Goal: Task Accomplishment & Management: Use online tool/utility

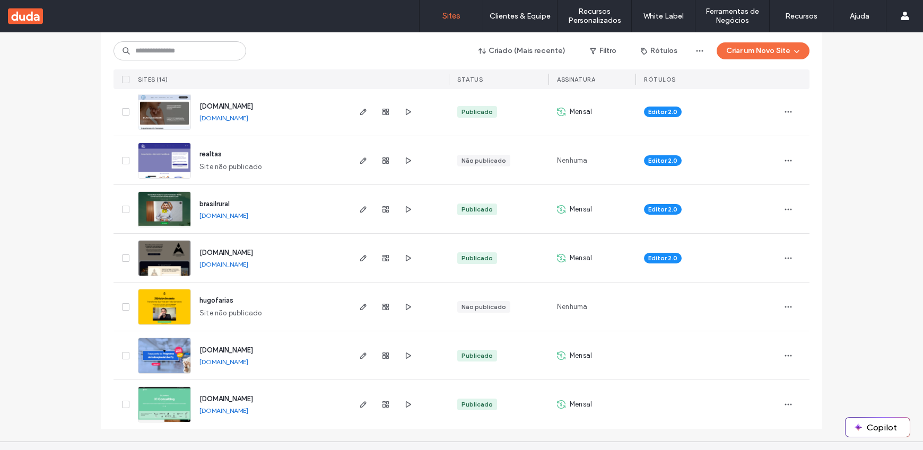
scroll to position [476, 0]
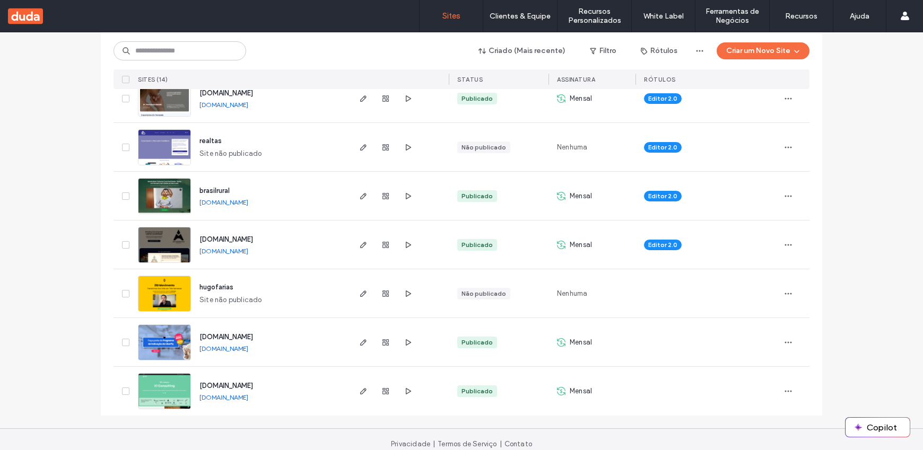
click at [557, 393] on icon at bounding box center [561, 391] width 8 height 8
click at [480, 387] on div "Publicado" at bounding box center [476, 392] width 31 height 10
click at [359, 392] on icon "button" at bounding box center [363, 391] width 8 height 8
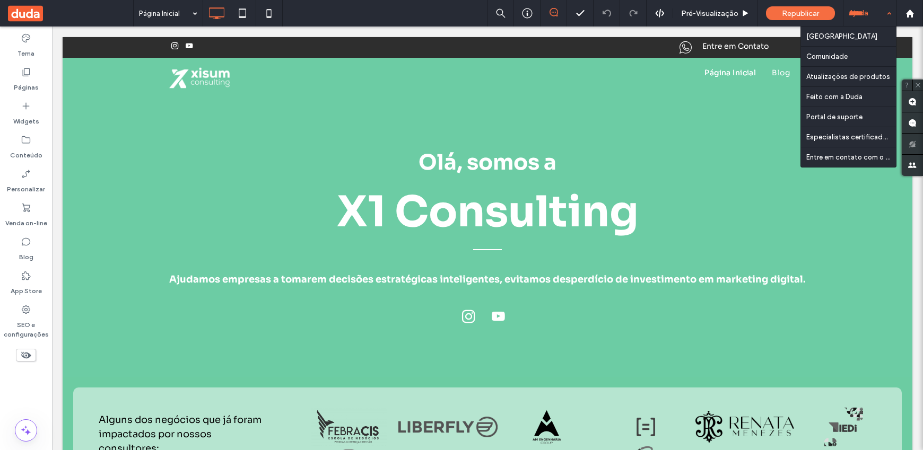
click at [888, 13] on div "Ajuda" at bounding box center [869, 13] width 53 height 27
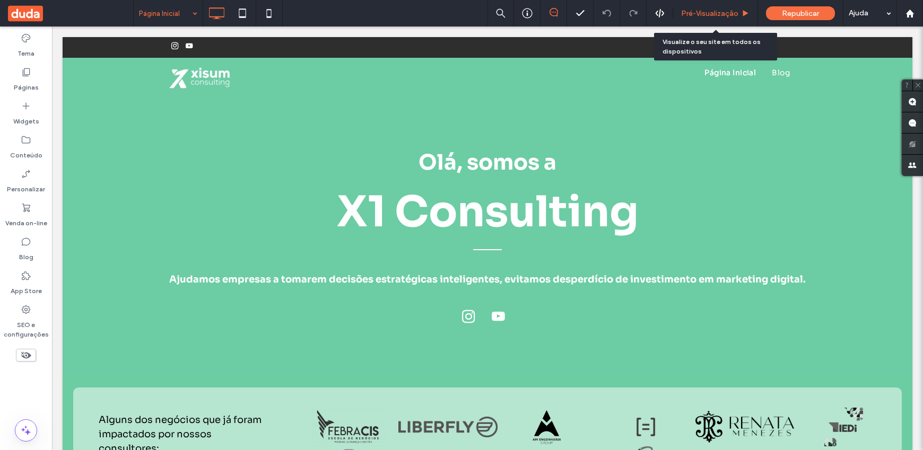
click at [732, 13] on span "Pré-Visualizaçāo" at bounding box center [709, 13] width 57 height 9
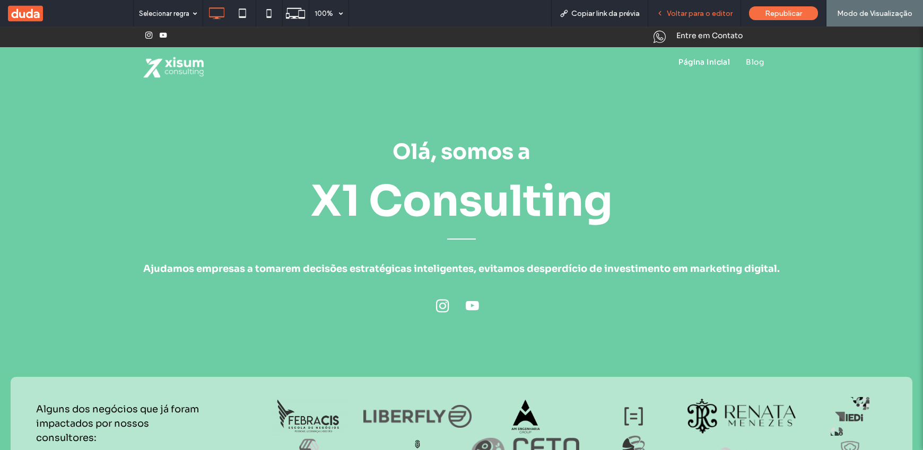
click at [710, 14] on span "Voltar para o editor" at bounding box center [699, 13] width 66 height 9
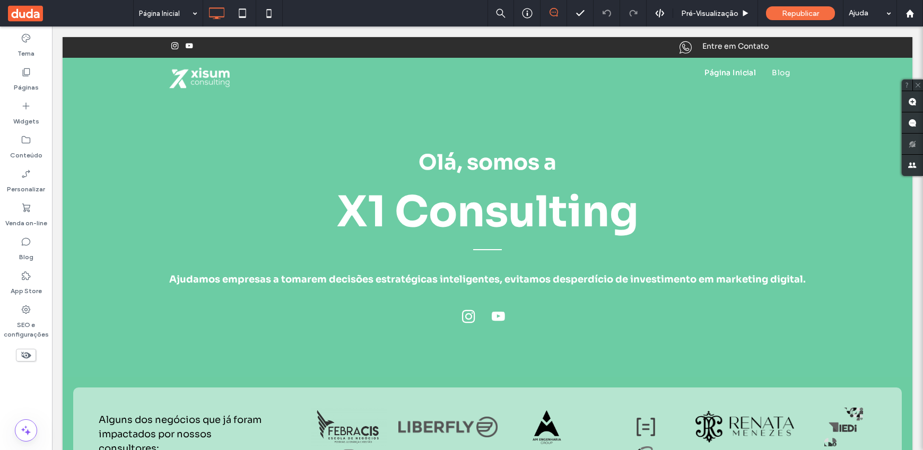
click at [29, 4] on icon at bounding box center [25, 13] width 35 height 19
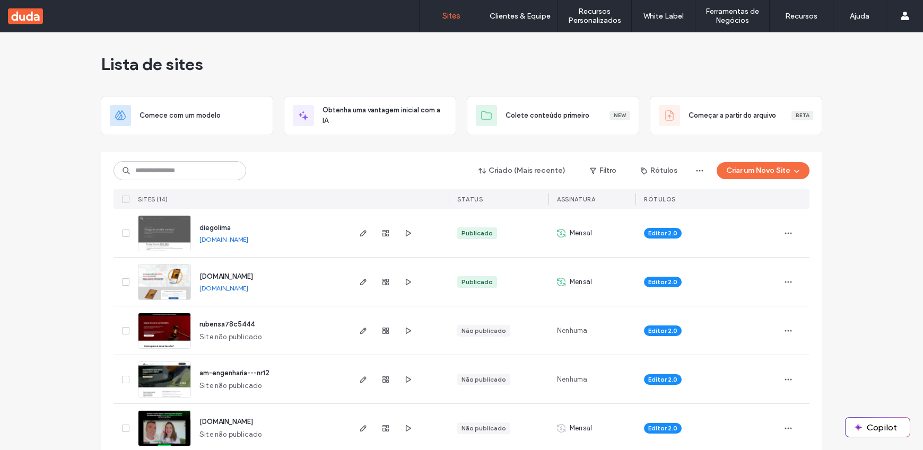
click at [37, 16] on use at bounding box center [25, 16] width 35 height 16
